Goal: Transaction & Acquisition: Purchase product/service

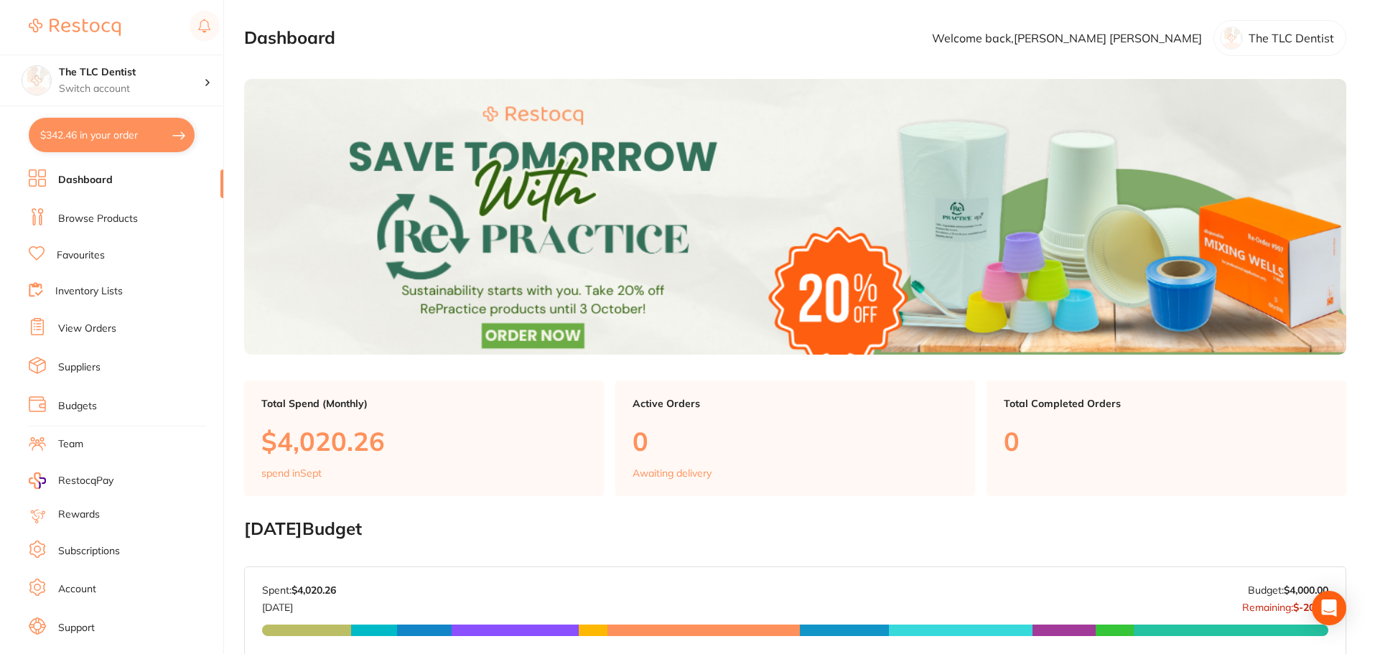
click at [89, 215] on link "Browse Products" at bounding box center [98, 219] width 80 height 14
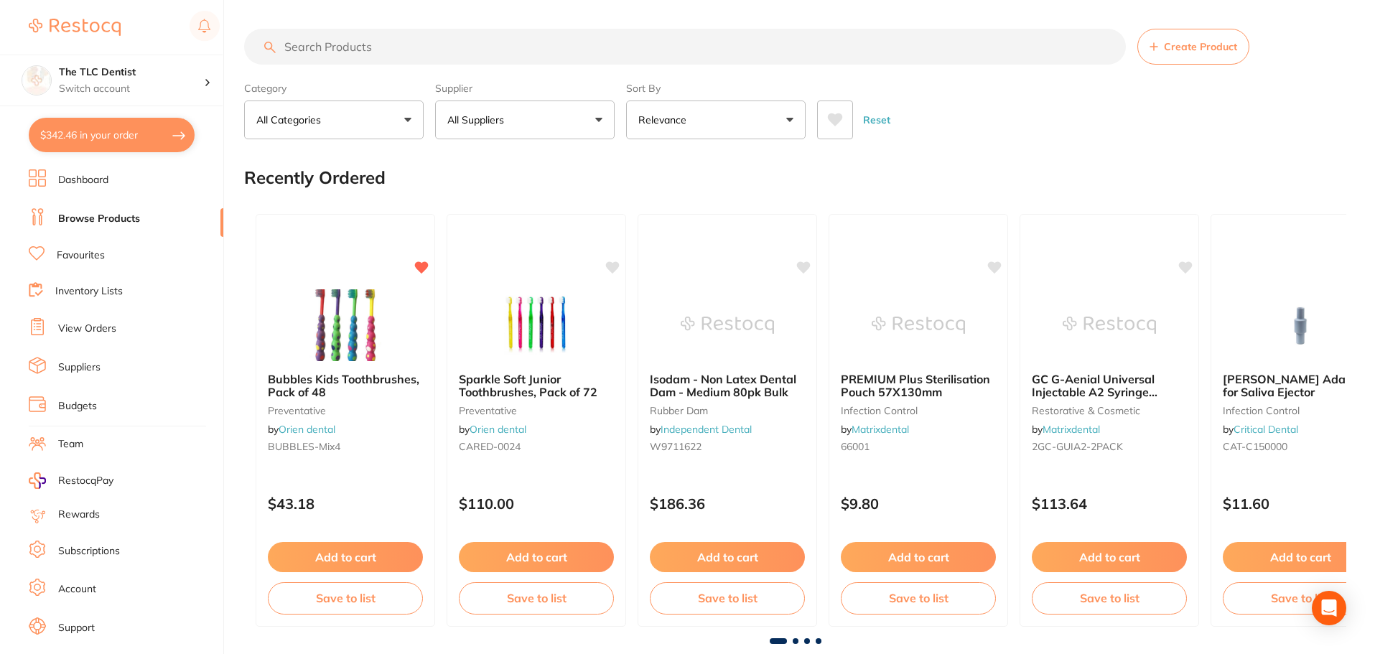
click at [839, 121] on icon at bounding box center [835, 119] width 15 height 13
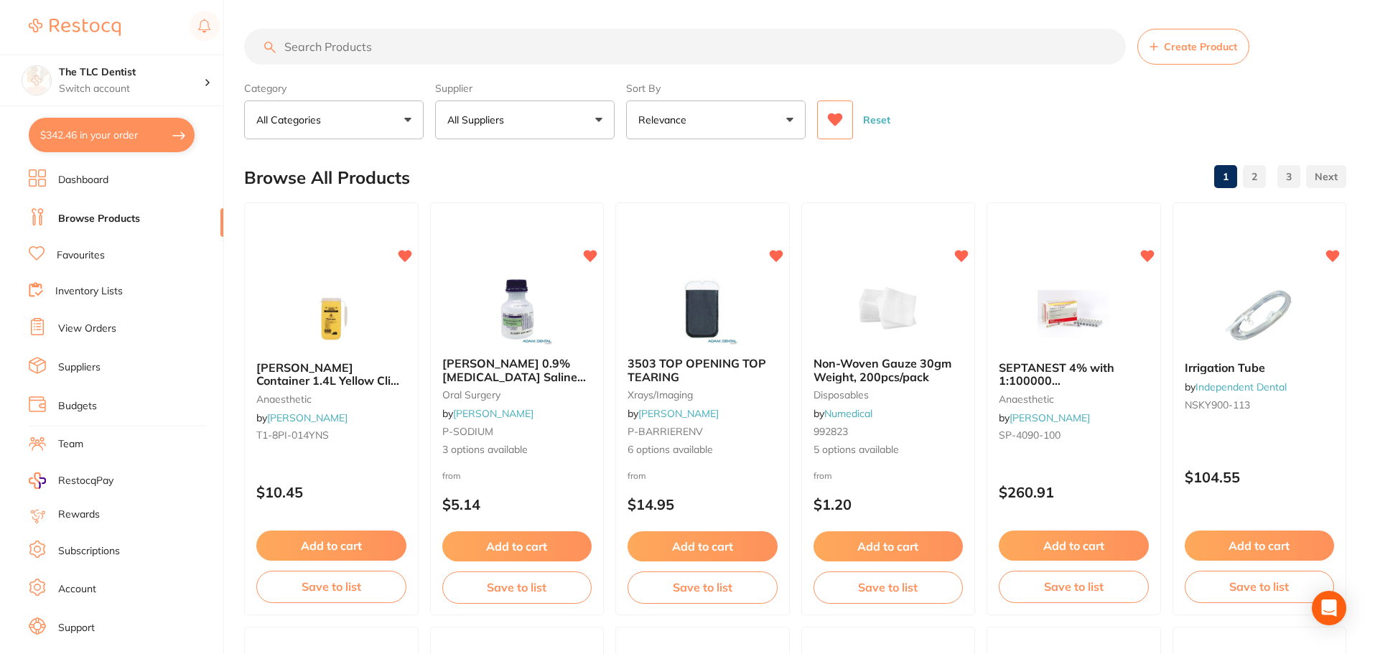
click at [752, 53] on input "search" at bounding box center [685, 47] width 882 height 36
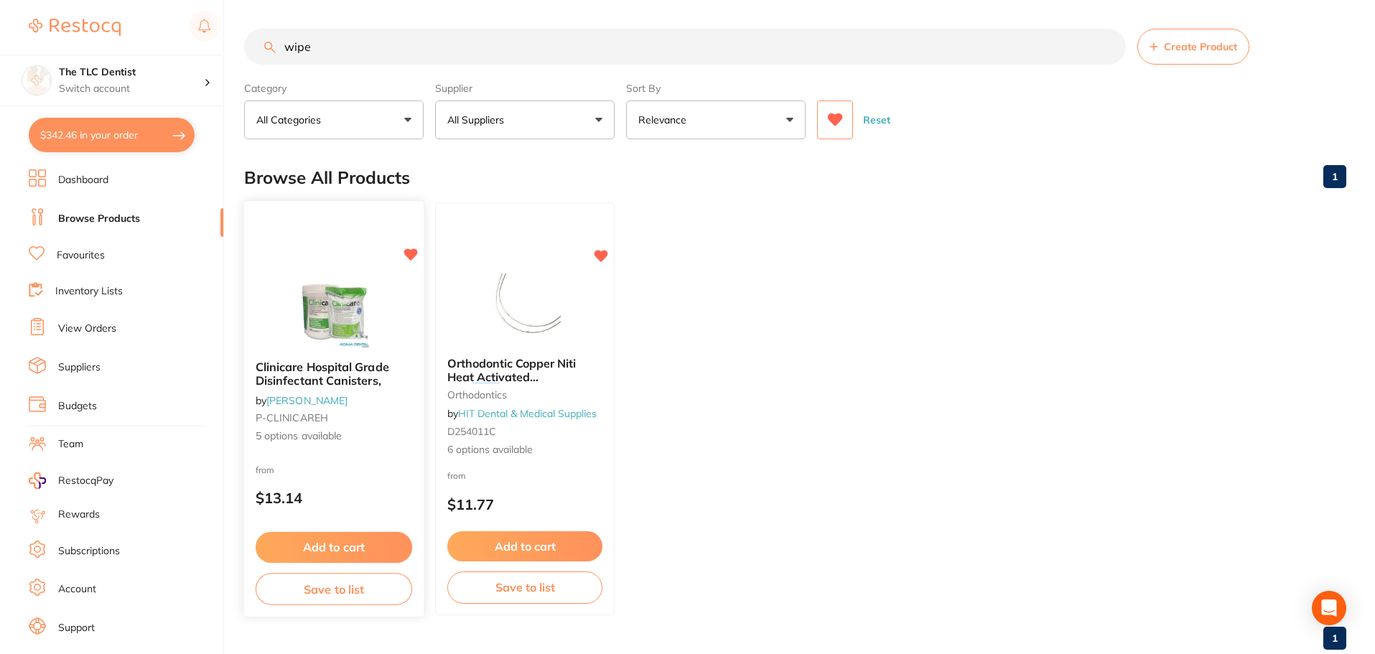
type input "wipe"
click at [343, 342] on img at bounding box center [334, 312] width 94 height 73
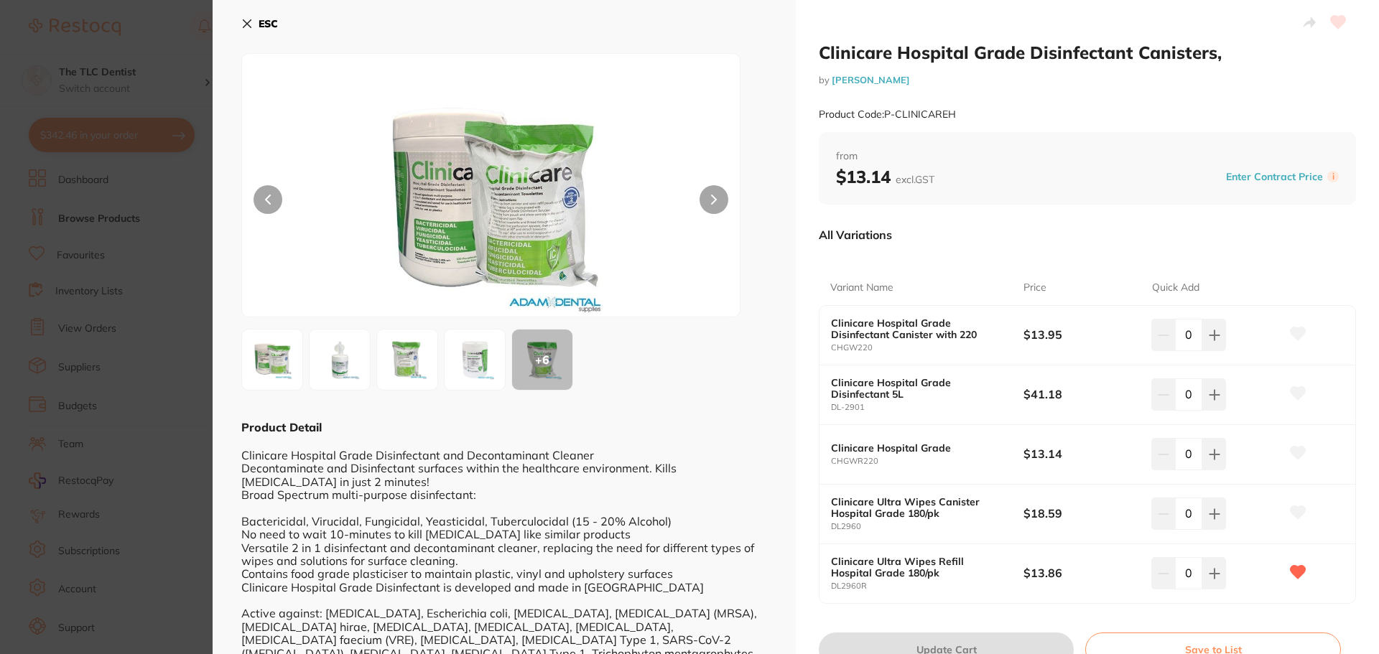
click at [141, 259] on section "Clinicare Hospital Grade Disinfectant Canisters, by [PERSON_NAME] Product Code:…" at bounding box center [689, 327] width 1379 height 654
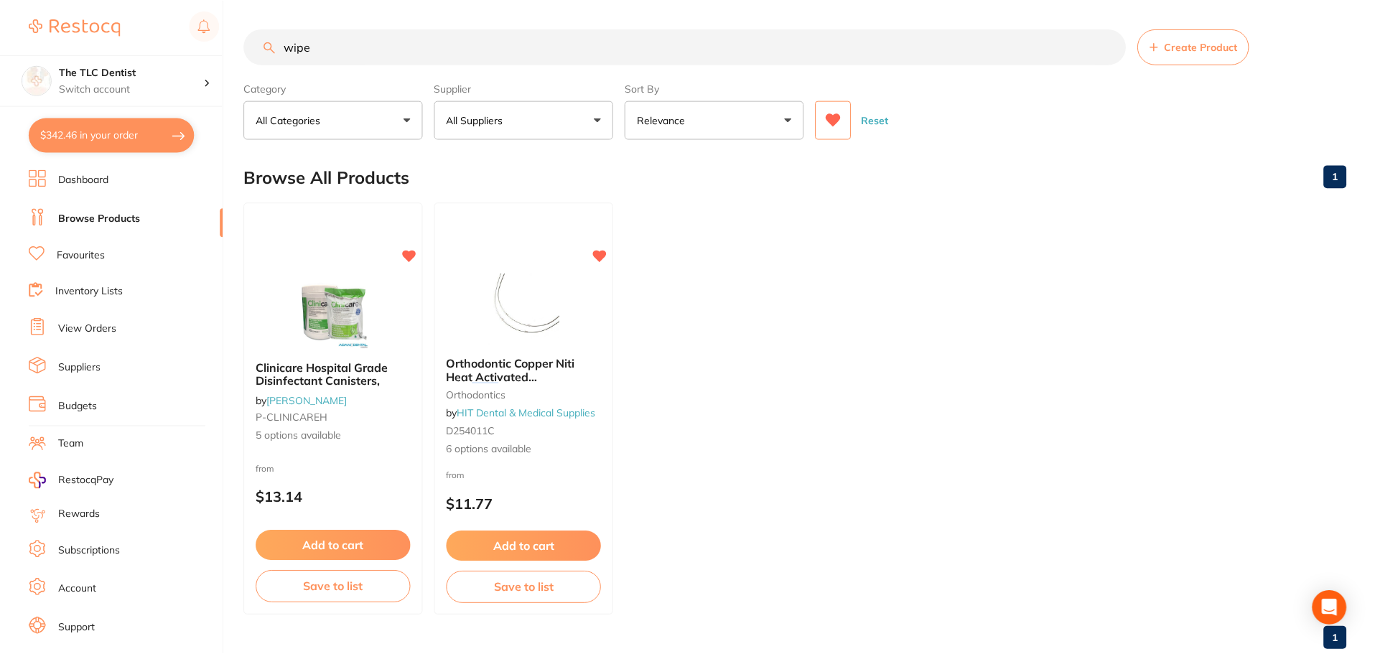
scroll to position [36, 0]
